Goal: Task Accomplishment & Management: Use online tool/utility

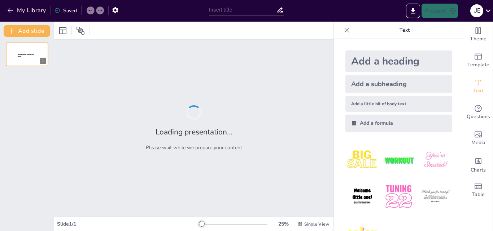
type input "INFLUENCIA DE LAS REDES SOCIALES EN EL RENDIMIENTO ACADÉMICO"
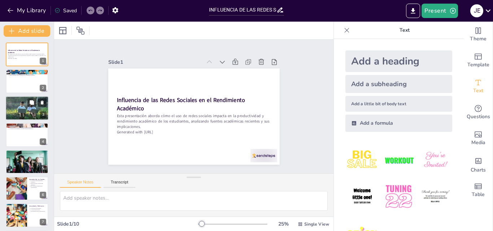
click at [17, 101] on p "Se incluyen artículos de revistas especializadas." at bounding box center [28, 101] width 38 height 1
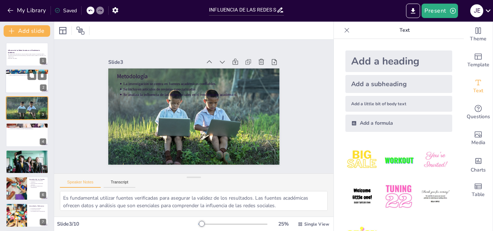
click at [19, 86] on div at bounding box center [26, 81] width 43 height 25
type textarea "El crecimiento del uso de redes sociales entre los estudiantes ha cambiado la d…"
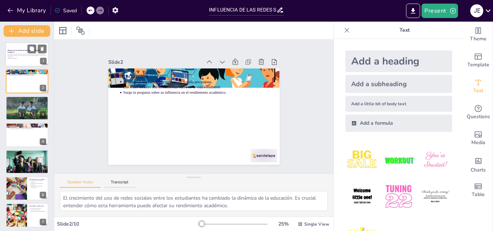
click at [21, 54] on p "Esta presentación aborda cómo el uso de redes sociales impacta en la productivi…" at bounding box center [27, 56] width 39 height 4
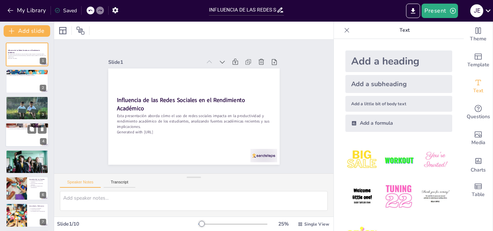
click at [26, 124] on p "Análisis [PERSON_NAME]" at bounding box center [27, 125] width 39 height 2
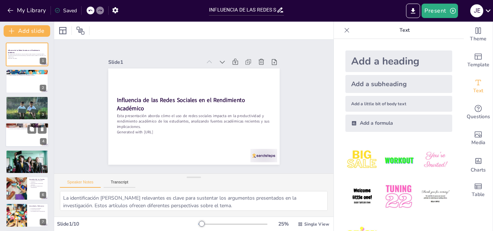
scroll to position [1, 0]
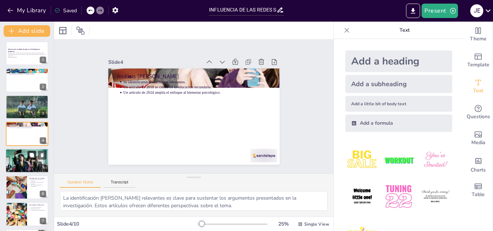
click at [29, 158] on button at bounding box center [31, 155] width 9 height 9
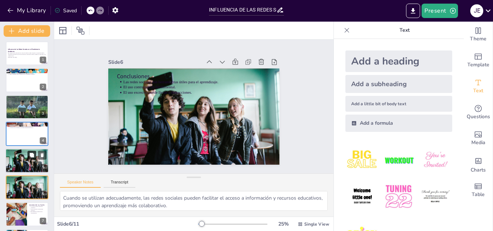
scroll to position [55, 0]
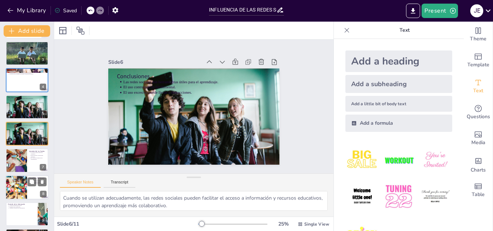
click at [26, 180] on div at bounding box center [16, 187] width 43 height 25
type textarea "La actualidad de los artículos es crucial, ya que permite que los datos y concl…"
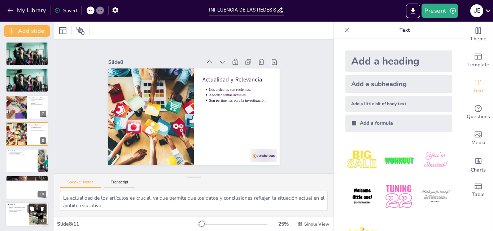
click at [20, 207] on p "1. [PERSON_NAME][US_STATE], E. E., [PERSON_NAME], L. N., & [PERSON_NAME], [PERS…" at bounding box center [18, 208] width 18 height 8
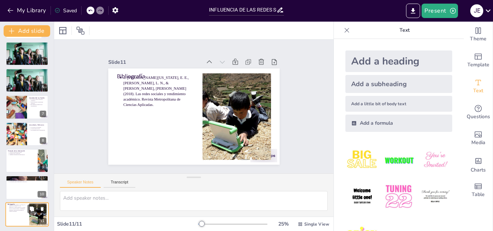
scroll to position [109, 0]
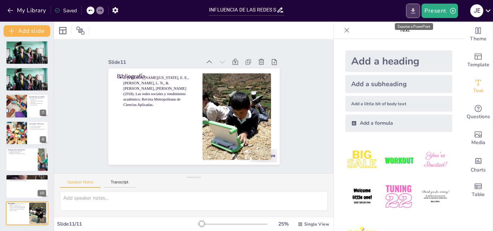
click at [412, 10] on icon "Export to PowerPoint" at bounding box center [413, 11] width 8 height 8
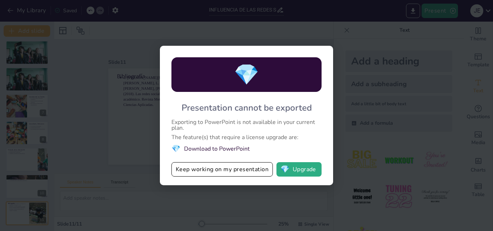
click at [353, 45] on div "💎 Presentation cannot be exported Exporting to PowerPoint is not available in y…" at bounding box center [246, 115] width 493 height 231
click at [304, 171] on button "💎 Upgrade" at bounding box center [298, 169] width 45 height 14
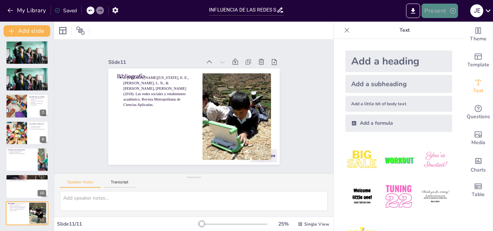
click at [446, 10] on button "Present" at bounding box center [439, 11] width 36 height 14
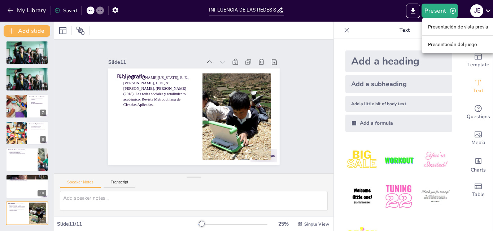
click at [449, 27] on font "Presentación de vista previa" at bounding box center [458, 26] width 60 height 5
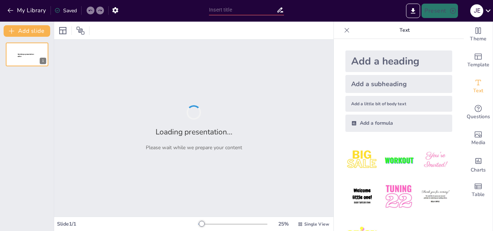
type input "INFLUENCIA DE LAS REDES SOCIALES EN EL RENDIMIENTO ACADÉMICO"
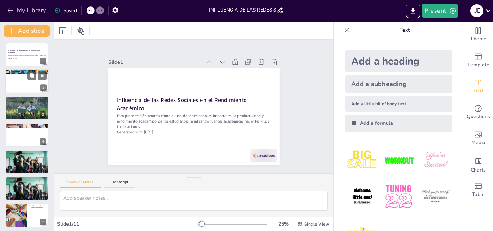
click at [20, 83] on div at bounding box center [26, 81] width 43 height 25
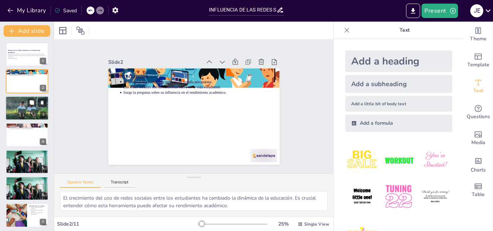
click at [21, 118] on div at bounding box center [26, 108] width 43 height 30
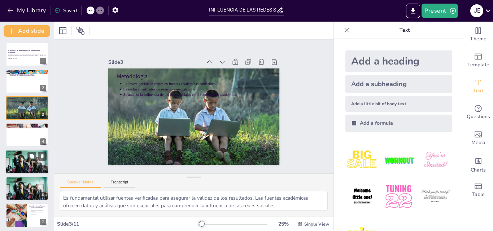
click at [21, 158] on div at bounding box center [26, 162] width 43 height 29
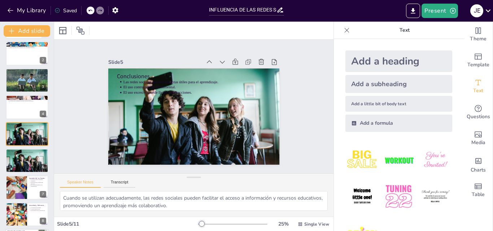
click at [22, 186] on div at bounding box center [16, 188] width 37 height 24
type textarea "Las credenciales académicas son un indicador importante de la legitimidad y la …"
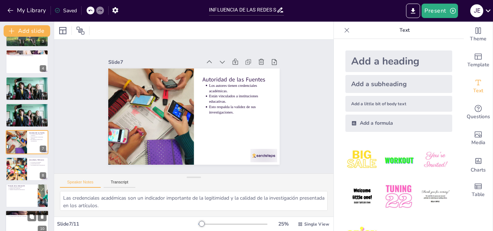
scroll to position [109, 0]
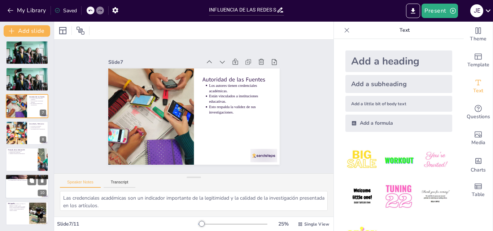
click at [23, 207] on p "1. [PERSON_NAME][US_STATE], E. E., [PERSON_NAME], L. N., & [PERSON_NAME], [PERS…" at bounding box center [18, 207] width 18 height 8
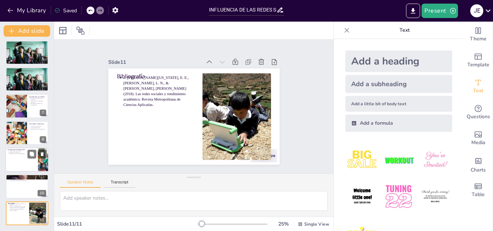
click at [23, 155] on div at bounding box center [26, 160] width 43 height 25
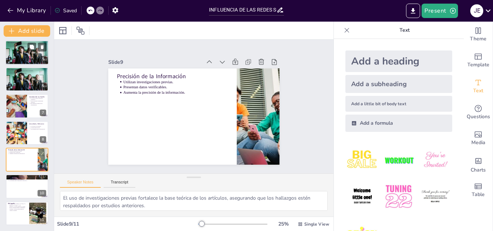
click at [25, 52] on div at bounding box center [26, 52] width 43 height 29
type textarea "Cuando se utilizan adecuadamente, las redes sociales pueden facilitar el acceso…"
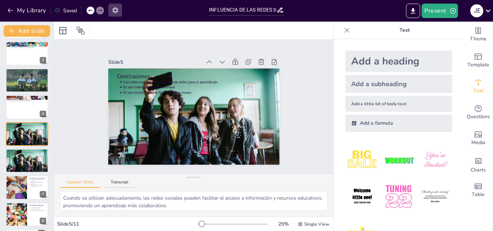
click at [115, 9] on icon "button" at bounding box center [115, 10] width 6 height 6
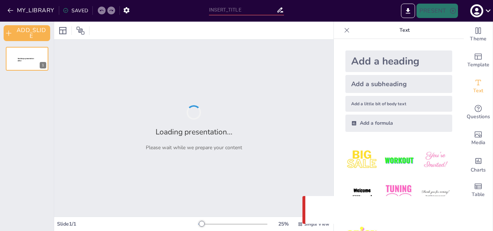
type input "INFLUENCIA DE LAS REDES SOCIALES EN EL RENDIMIENTO ACADÉMICO"
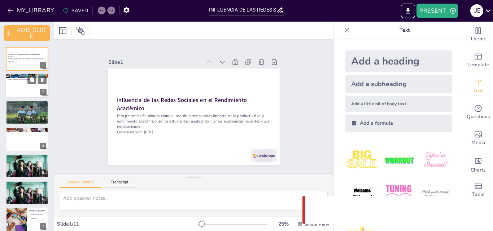
click at [17, 92] on div at bounding box center [26, 86] width 43 height 25
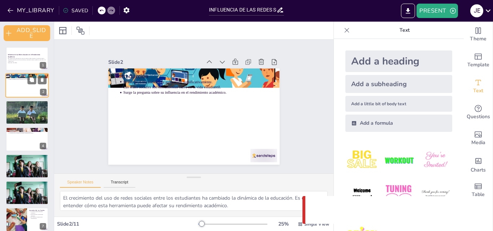
type textarea "El crecimiento del uso de redes sociales entre los estudiantes ha cambiado la d…"
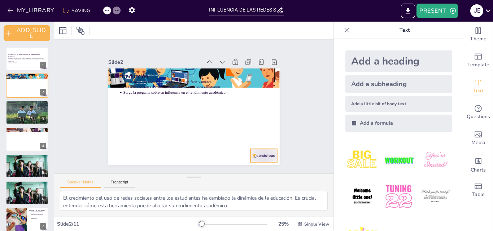
click at [218, 177] on div at bounding box center [204, 191] width 28 height 29
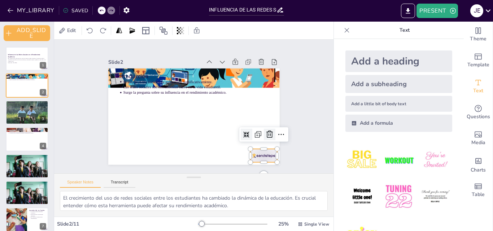
click at [262, 145] on icon at bounding box center [262, 150] width 10 height 10
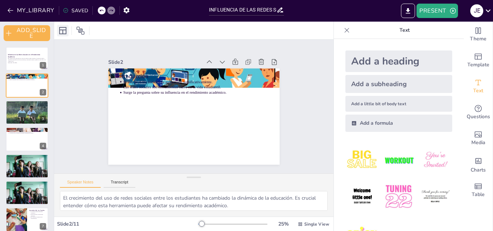
click at [64, 35] on icon at bounding box center [62, 30] width 9 height 9
click at [88, 30] on div at bounding box center [73, 31] width 32 height 12
click at [80, 31] on icon at bounding box center [80, 30] width 9 height 9
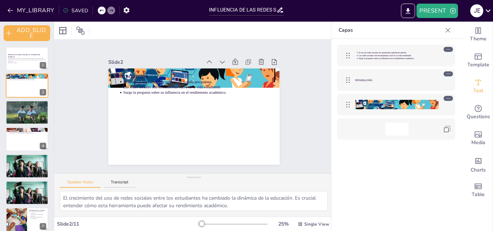
click at [365, 77] on div "Introducción" at bounding box center [396, 80] width 83 height 13
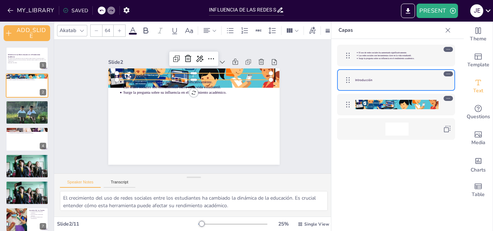
click at [371, 62] on div "El uso de redes sociales ha aumentado significativamente. Las redes sociales so…" at bounding box center [396, 55] width 83 height 13
type input "43"
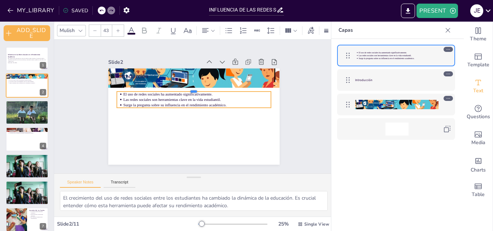
drag, startPoint x: 177, startPoint y: 78, endPoint x: 176, endPoint y: 112, distance: 34.3
click at [176, 112] on div "Introducción El uso de redes sociales ha aumentado significativamente. Las rede…" at bounding box center [186, 114] width 186 height 192
click at [178, 119] on div at bounding box center [185, 112] width 179 height 195
